Goal: Task Accomplishment & Management: Use online tool/utility

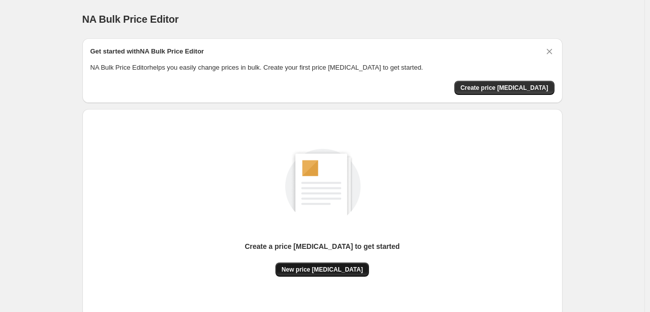
click at [317, 270] on span "New price change job" at bounding box center [322, 270] width 81 height 8
